Goal: Task Accomplishment & Management: Complete application form

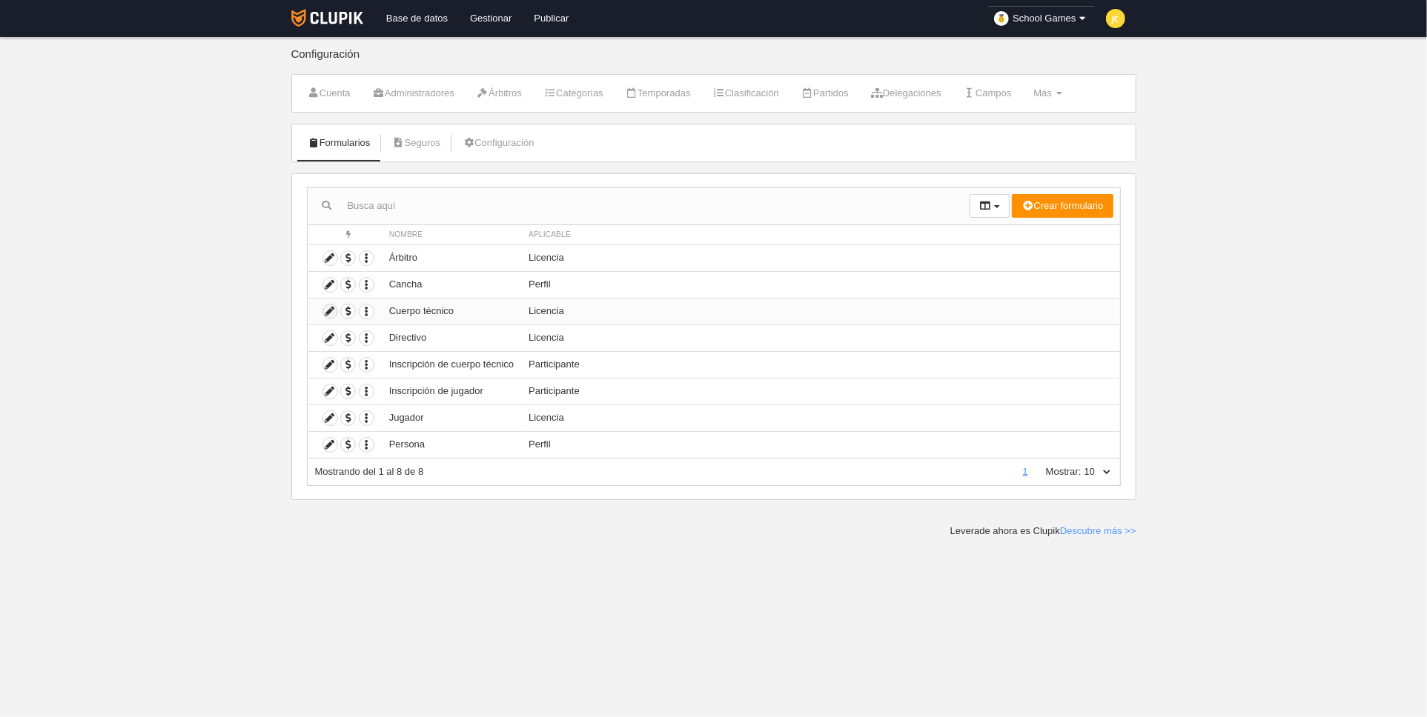
click at [330, 311] on icon at bounding box center [330, 312] width 14 height 14
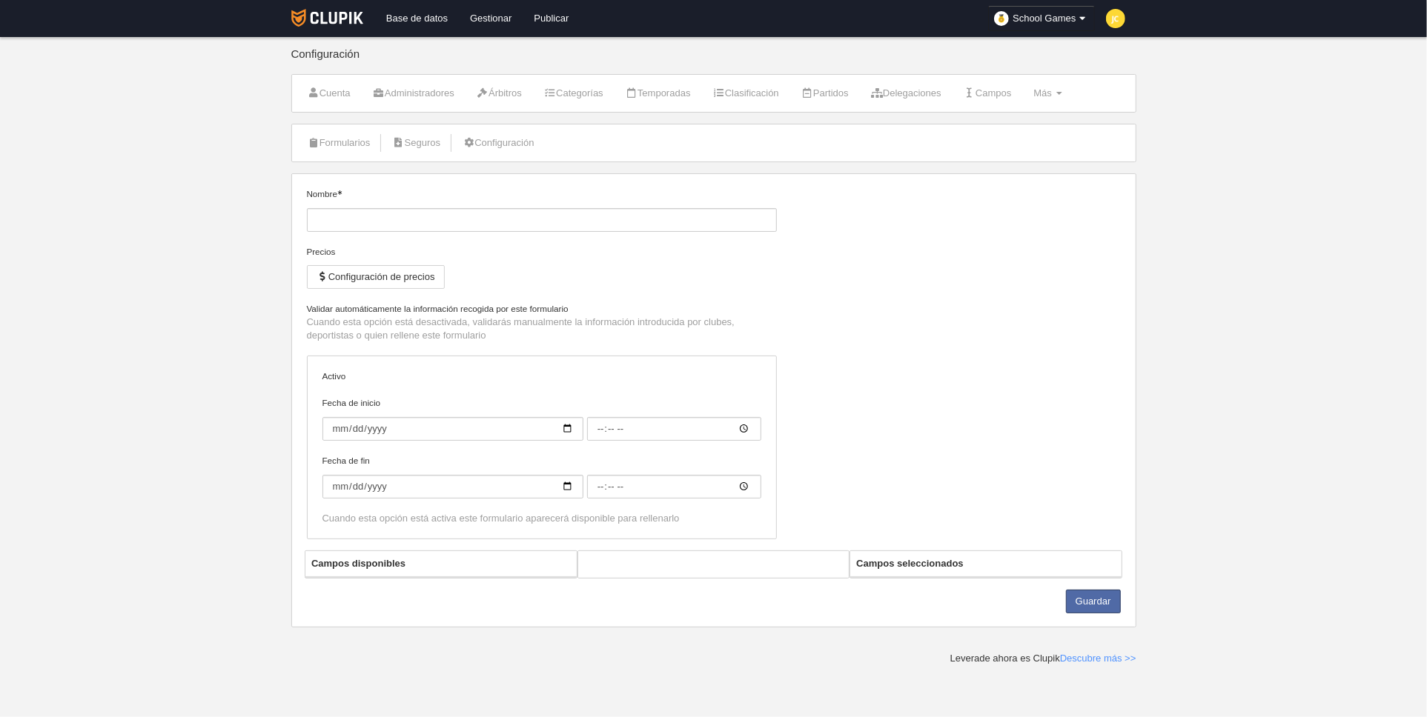
type input "Cuerpo técnico"
checkbox input "true"
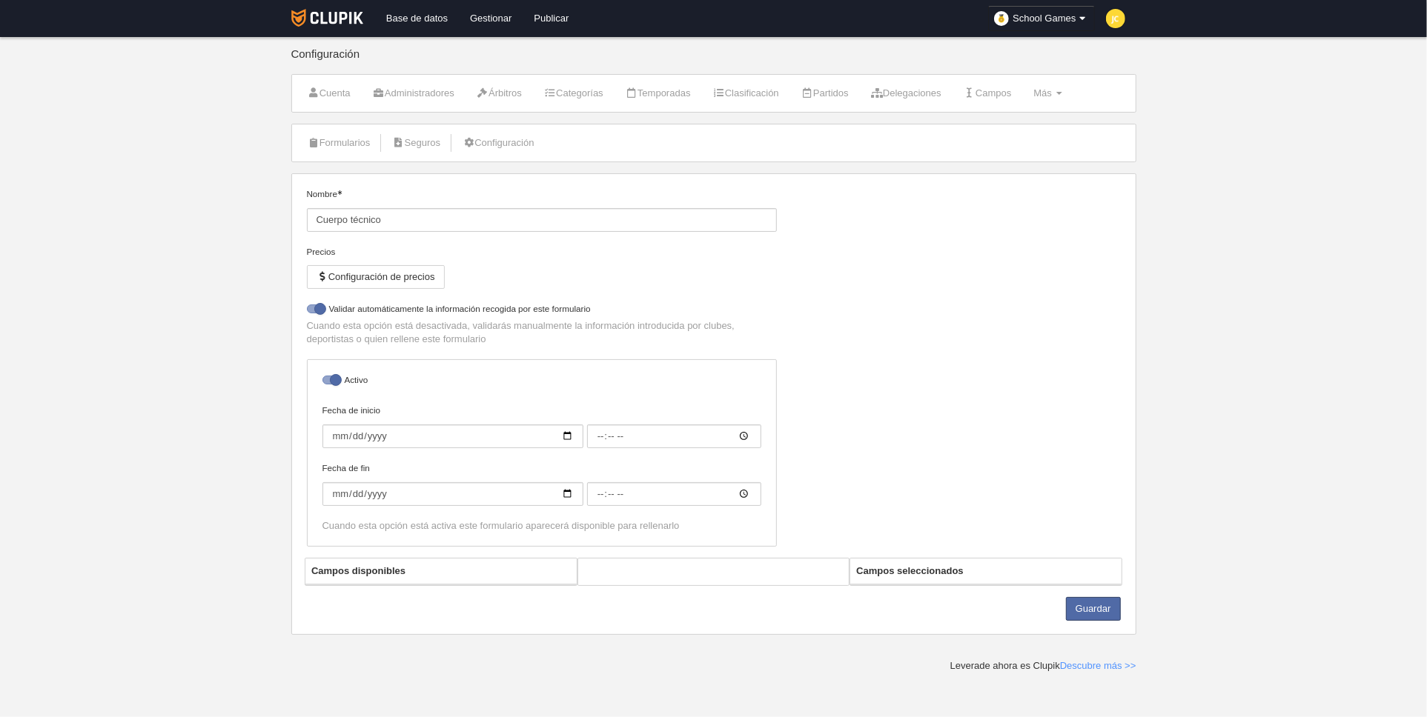
select select "selected"
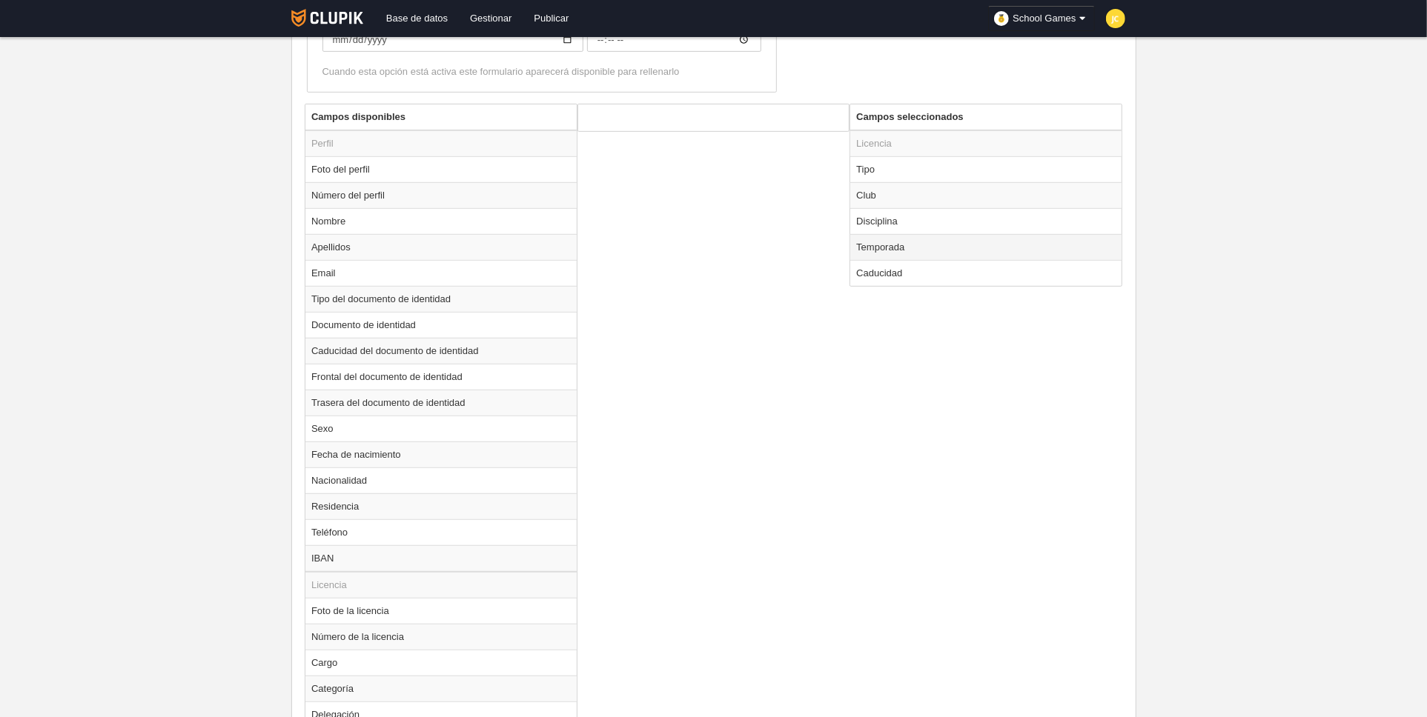
scroll to position [506, 0]
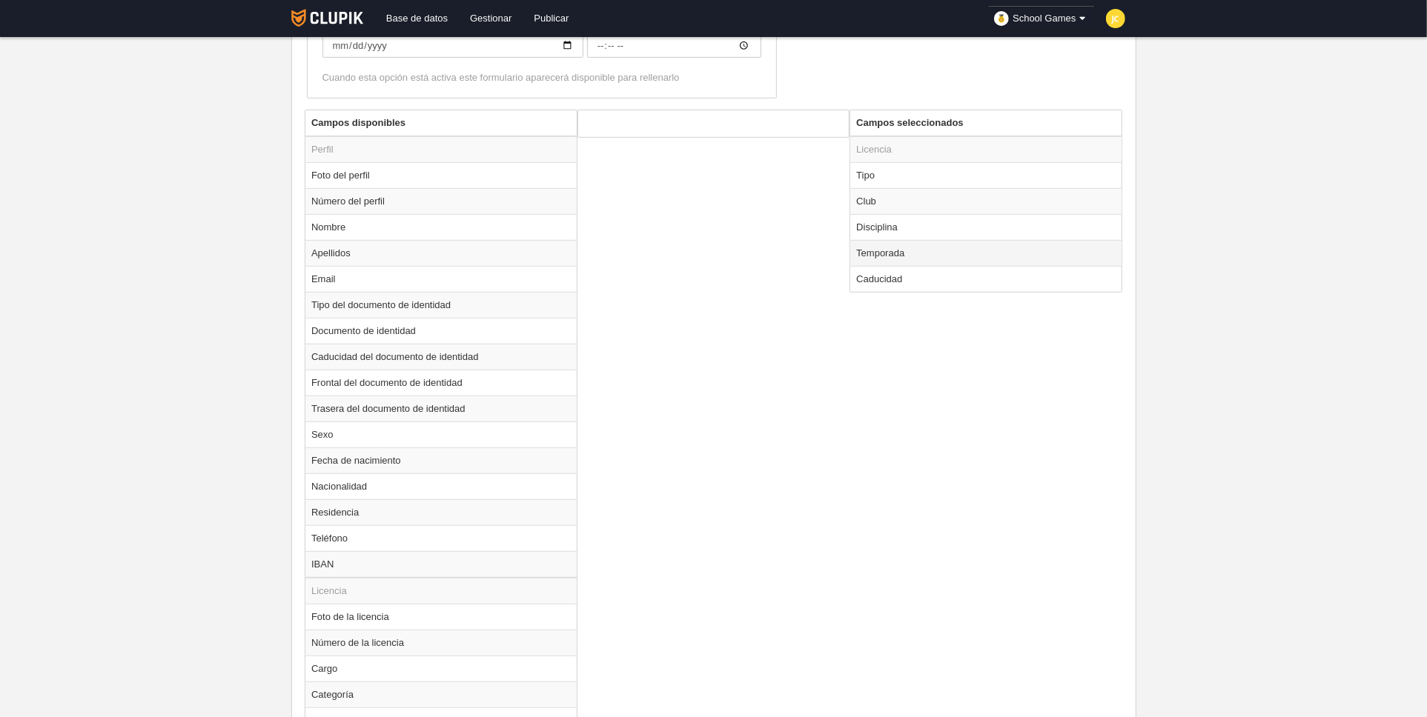
click at [915, 248] on td "Temporada" at bounding box center [985, 253] width 271 height 26
radio input "true"
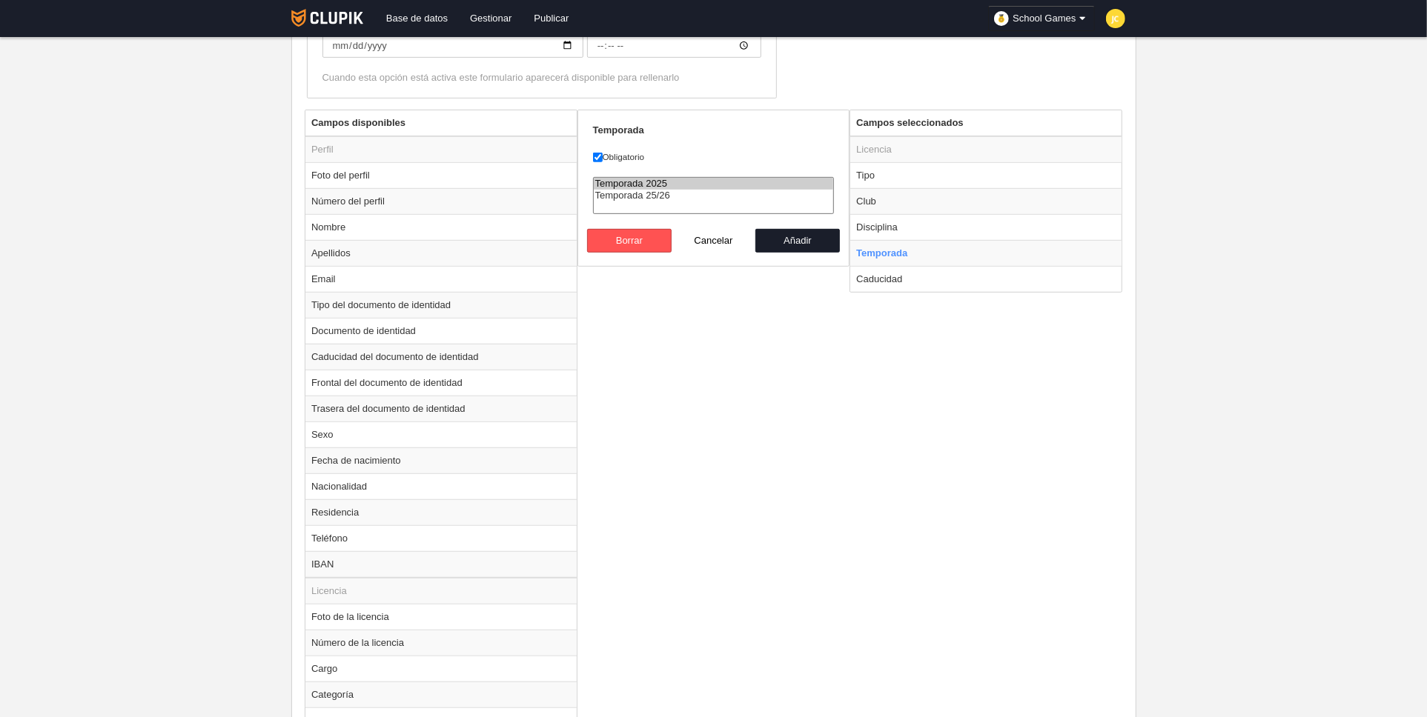
drag, startPoint x: 669, startPoint y: 194, endPoint x: 733, endPoint y: 202, distance: 64.9
select select "8603"
click at [669, 194] on option "Temporada 25/26" at bounding box center [714, 196] width 240 height 12
click at [794, 238] on button "Añadir" at bounding box center [797, 241] width 84 height 24
radio input "false"
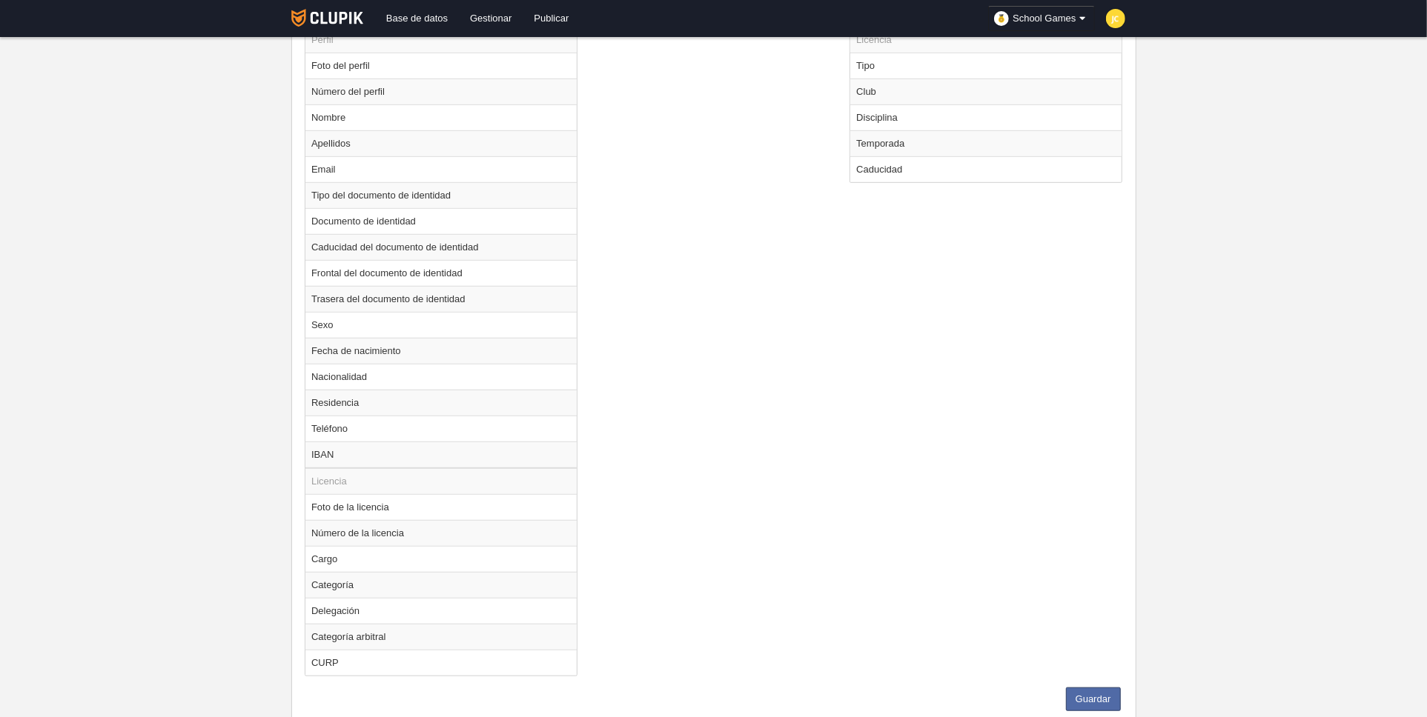
scroll to position [652, 0]
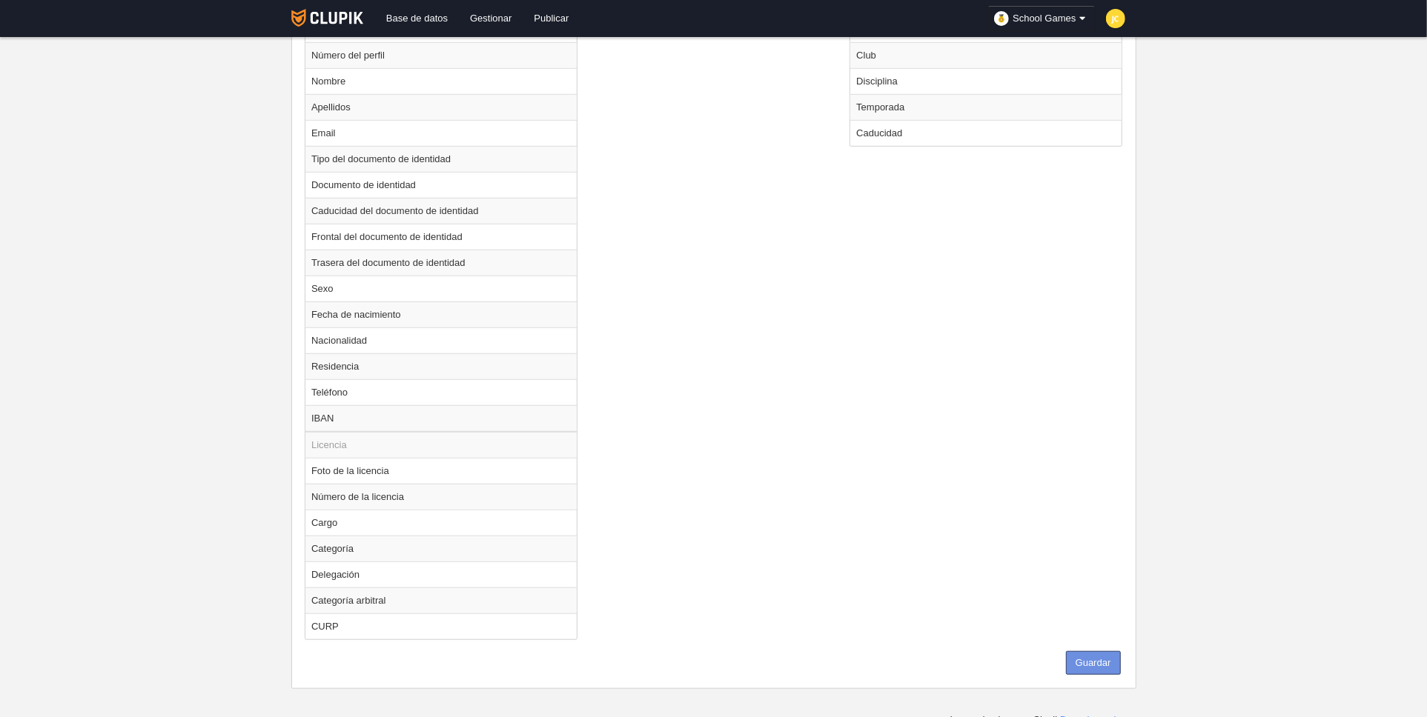
click at [1096, 654] on button "Guardar" at bounding box center [1093, 663] width 55 height 24
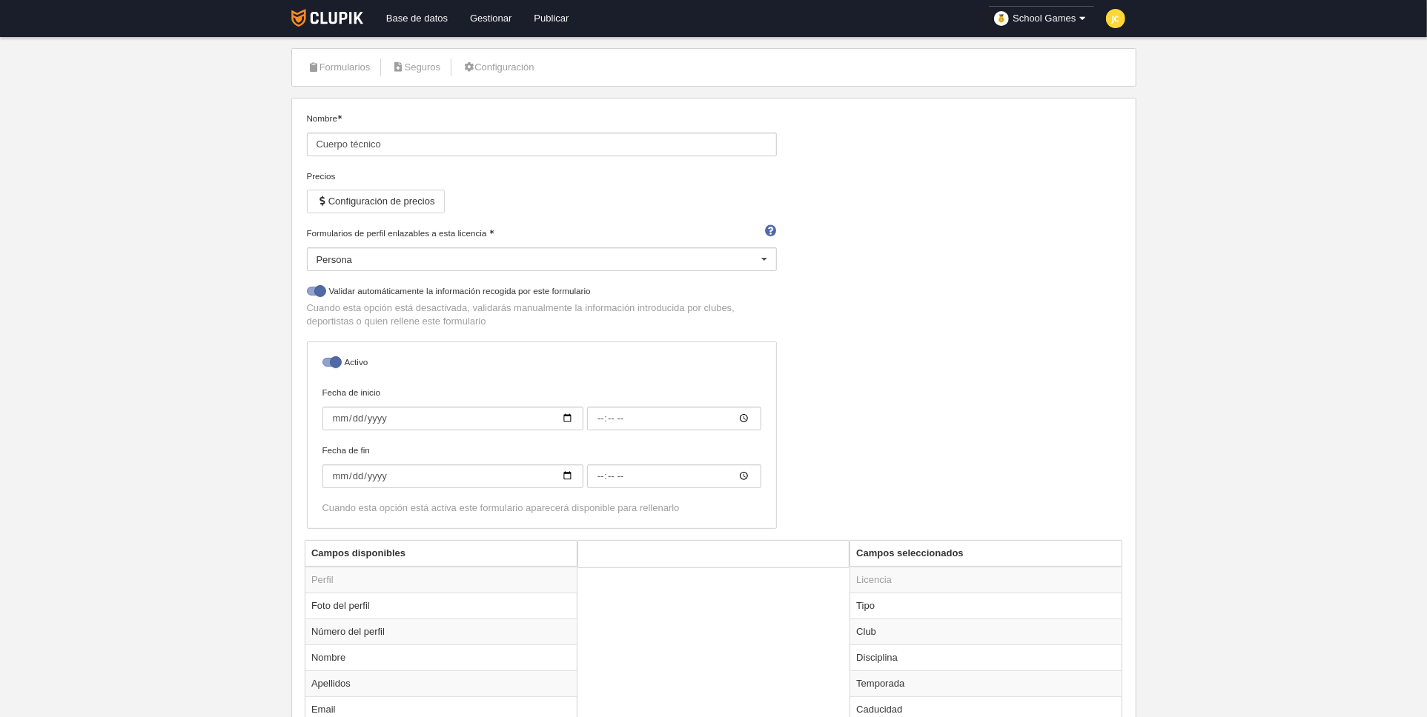
scroll to position [0, 0]
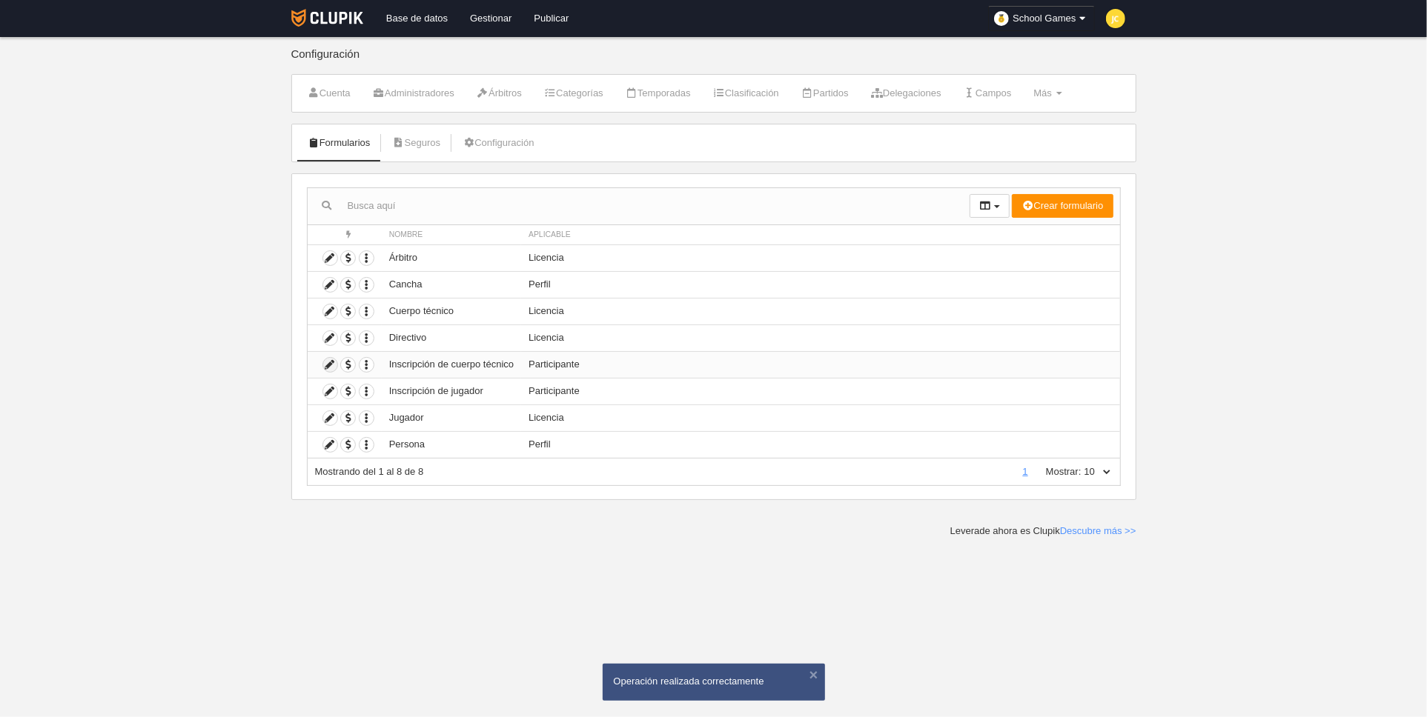
click at [329, 359] on icon at bounding box center [330, 365] width 14 height 14
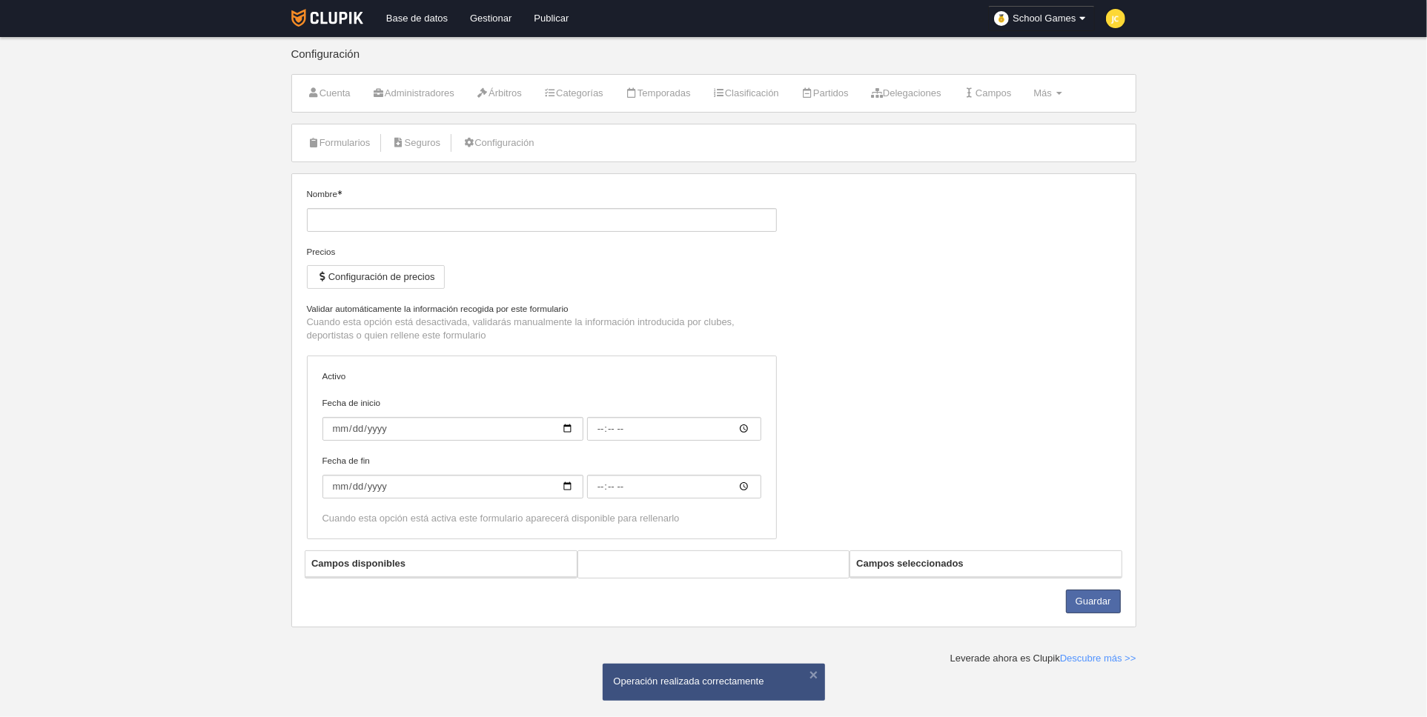
type input "Inscripción de cuerpo técnico"
checkbox input "true"
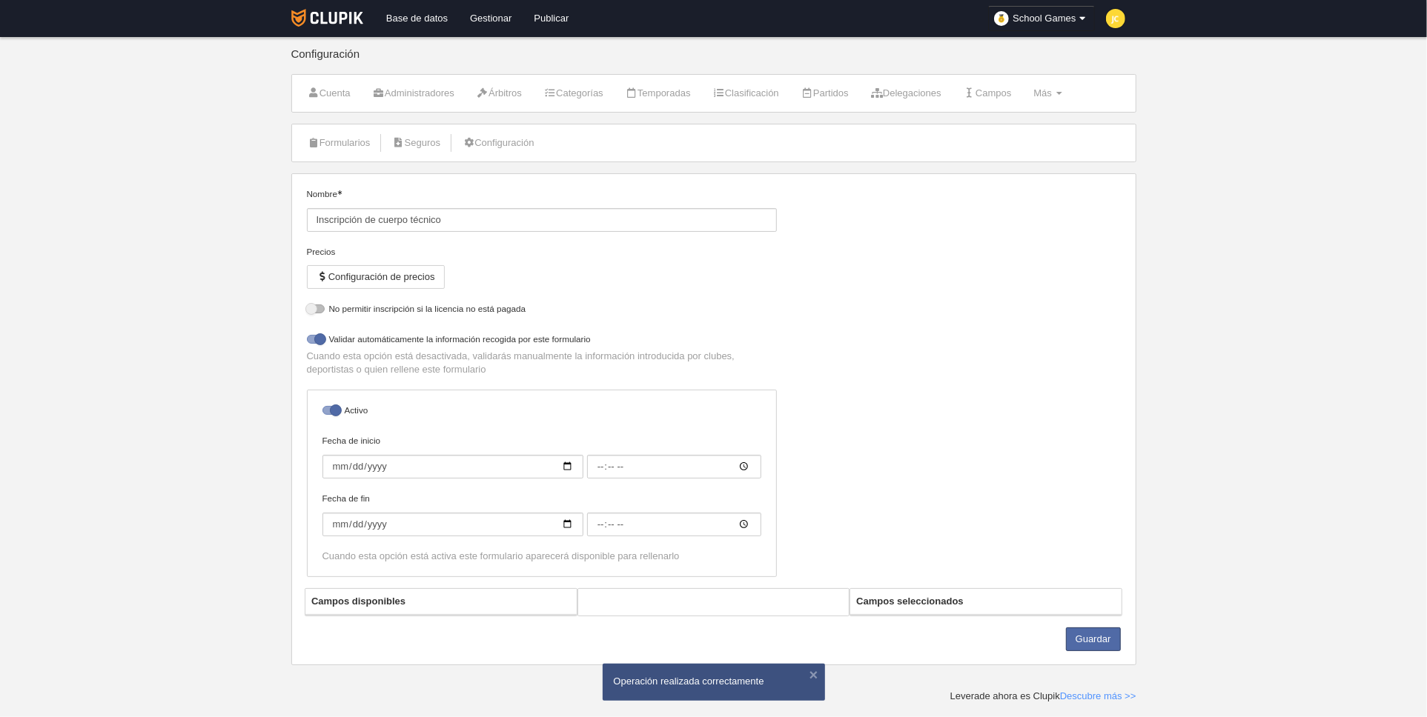
select select "selected"
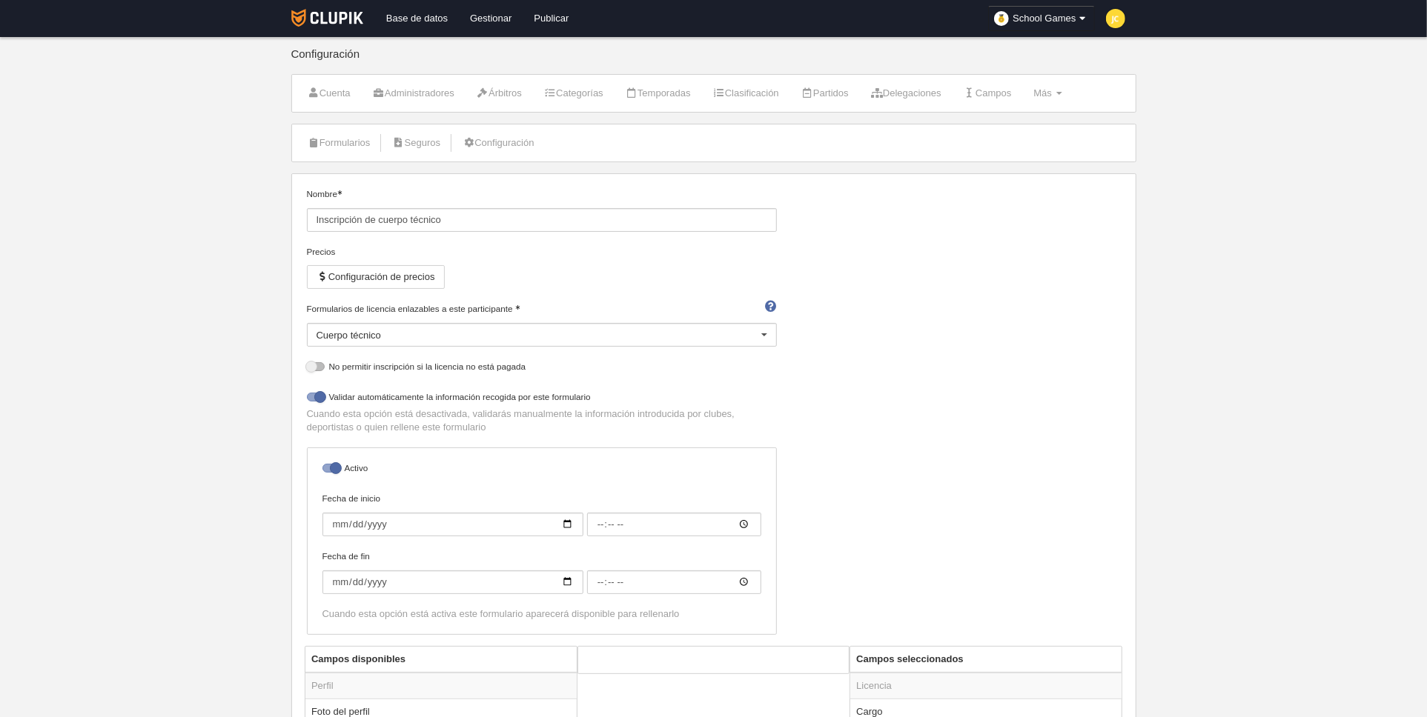
drag, startPoint x: 352, startPoint y: 142, endPoint x: 415, endPoint y: 160, distance: 65.5
click at [351, 142] on link "Formularios" at bounding box center [338, 143] width 79 height 22
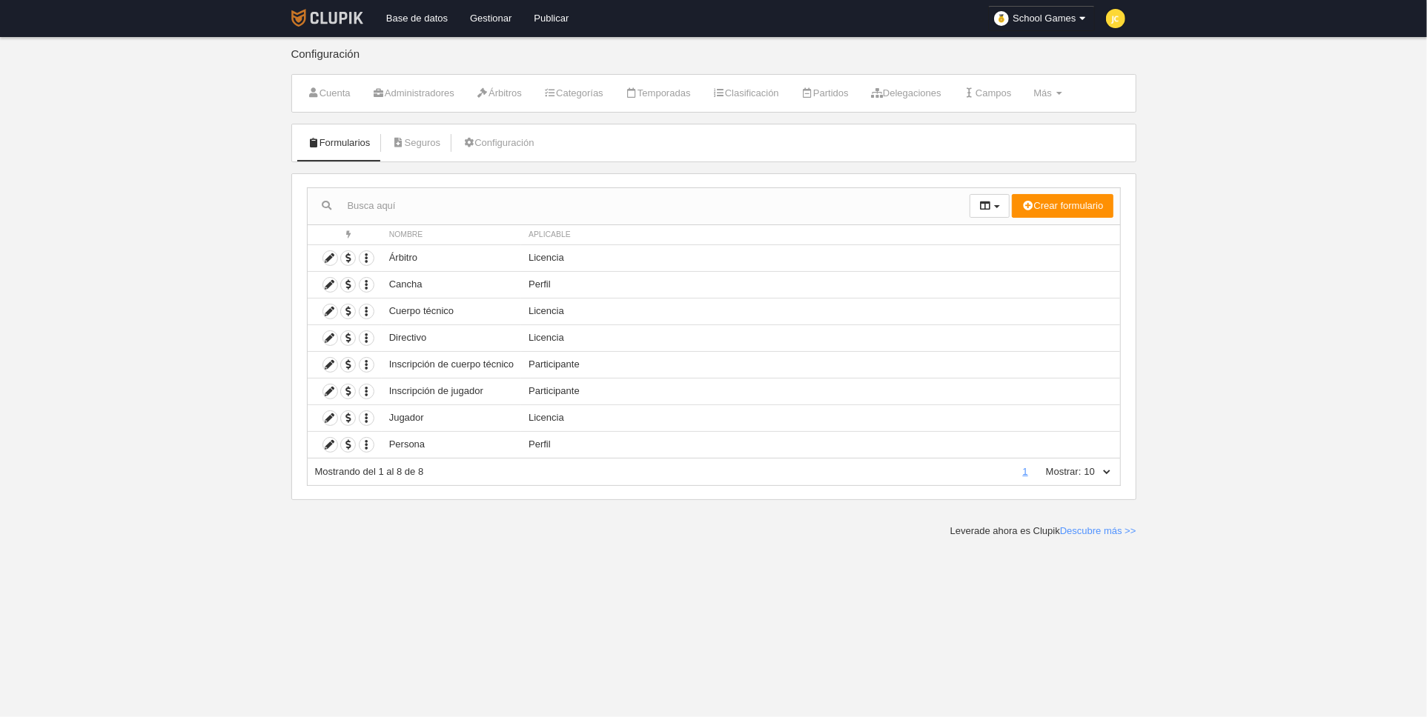
click at [318, 7] on link at bounding box center [327, 18] width 83 height 37
